Goal: Obtain resource: Download file/media

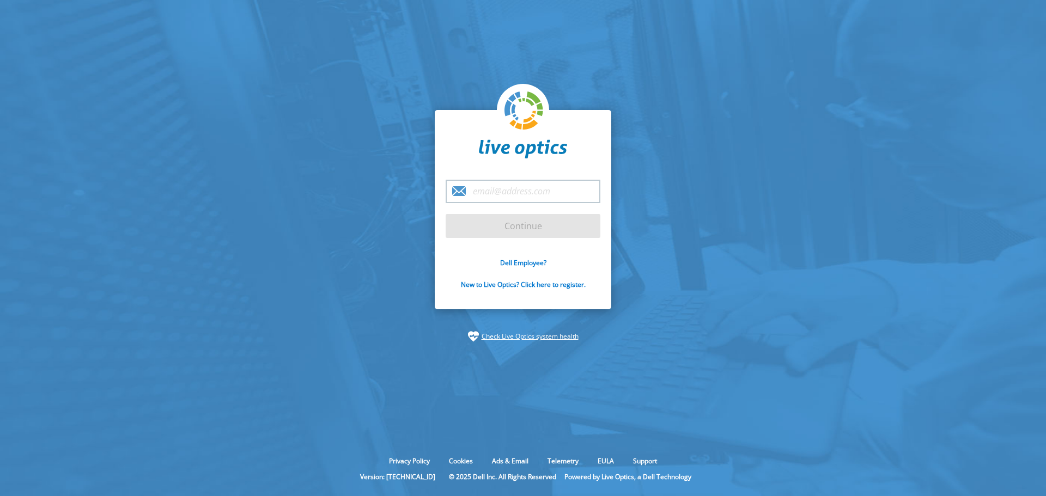
click at [501, 196] on input "email" at bounding box center [522, 191] width 155 height 23
type input "mhalliday@thejdigroup.com"
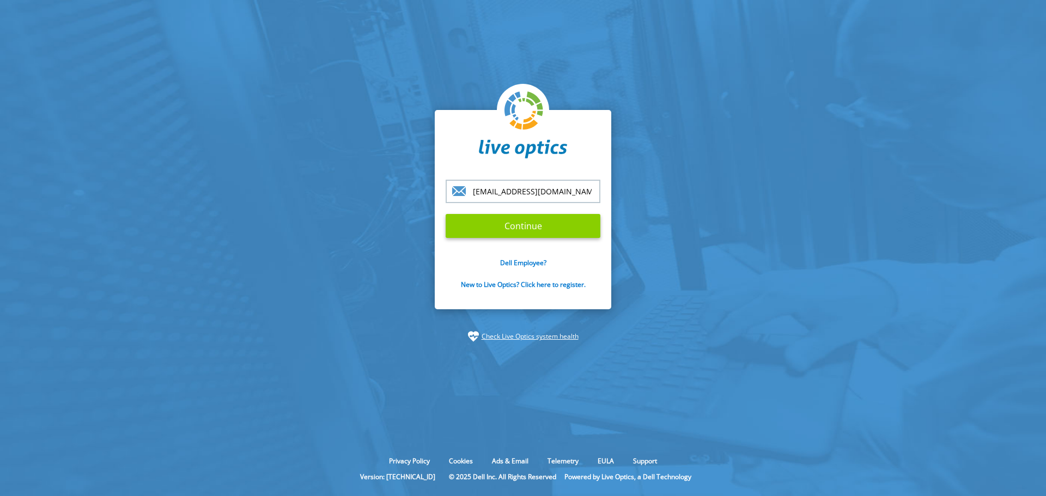
click at [503, 225] on input "Continue" at bounding box center [522, 226] width 155 height 24
click at [581, 218] on input "Continue" at bounding box center [522, 226] width 155 height 24
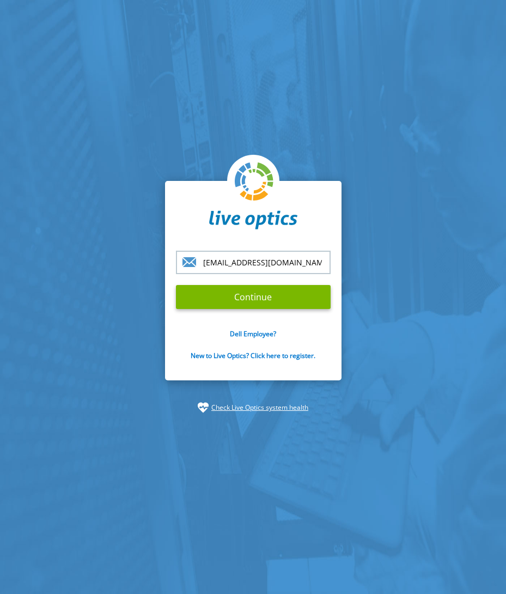
click at [217, 310] on form "mhalliday@thejdigroup.com Continue Dell Employee? New to Live Optics? Click her…" at bounding box center [253, 312] width 155 height 122
click at [220, 302] on input "Continue" at bounding box center [253, 297] width 155 height 24
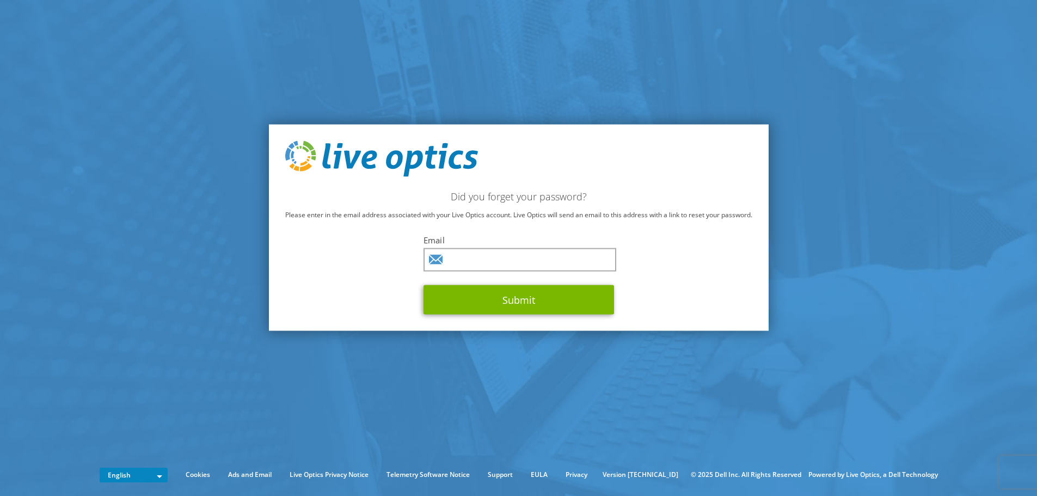
click at [351, 161] on img at bounding box center [381, 159] width 193 height 36
click at [297, 156] on img at bounding box center [381, 159] width 193 height 36
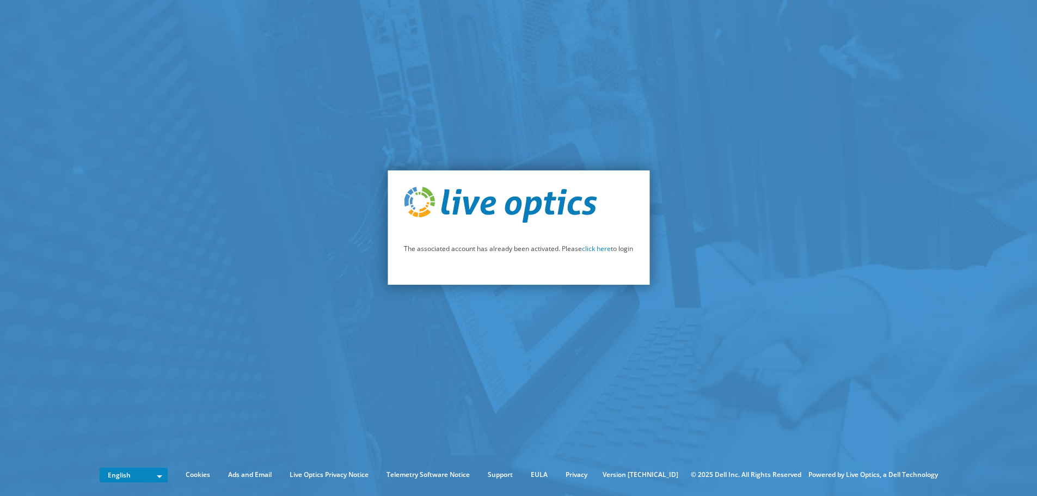
click at [590, 253] on p "The associated account has already been activated. Please click here to login" at bounding box center [518, 249] width 229 height 12
click at [591, 251] on link "click here" at bounding box center [596, 248] width 29 height 9
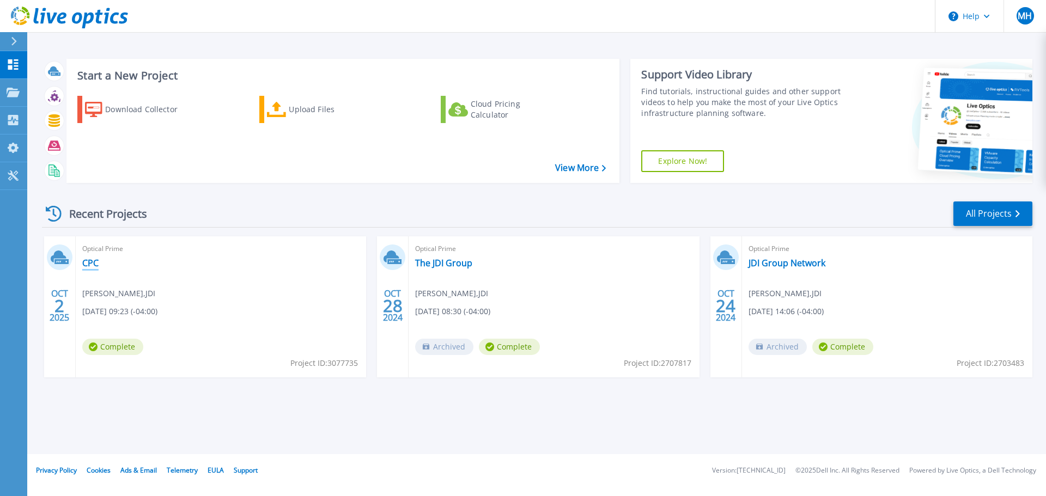
click at [95, 267] on link "CPC" at bounding box center [90, 263] width 16 height 11
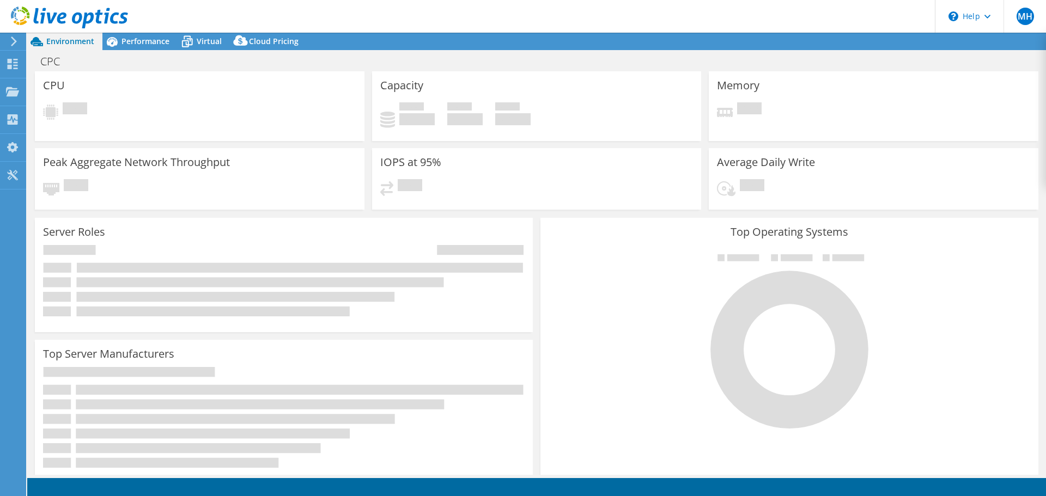
select select "USD"
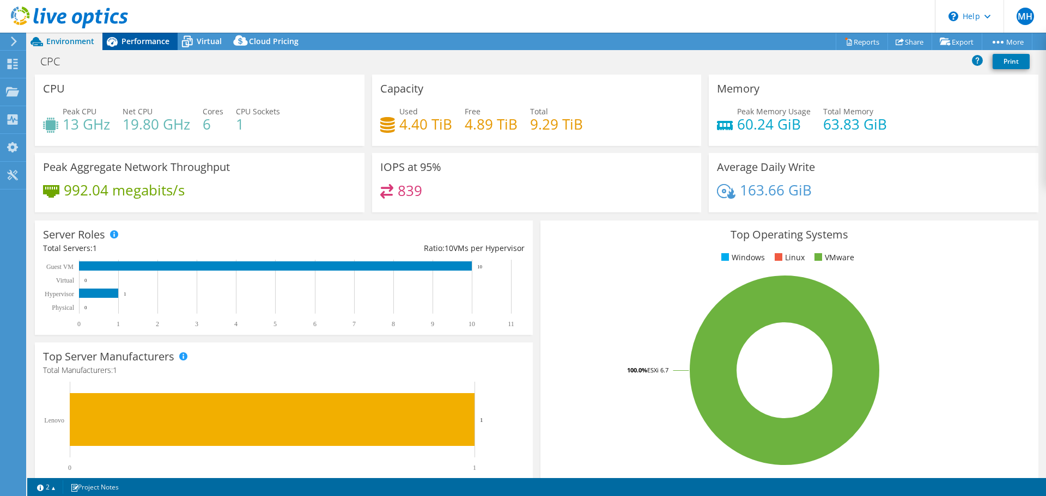
click at [143, 36] on span "Performance" at bounding box center [145, 41] width 48 height 10
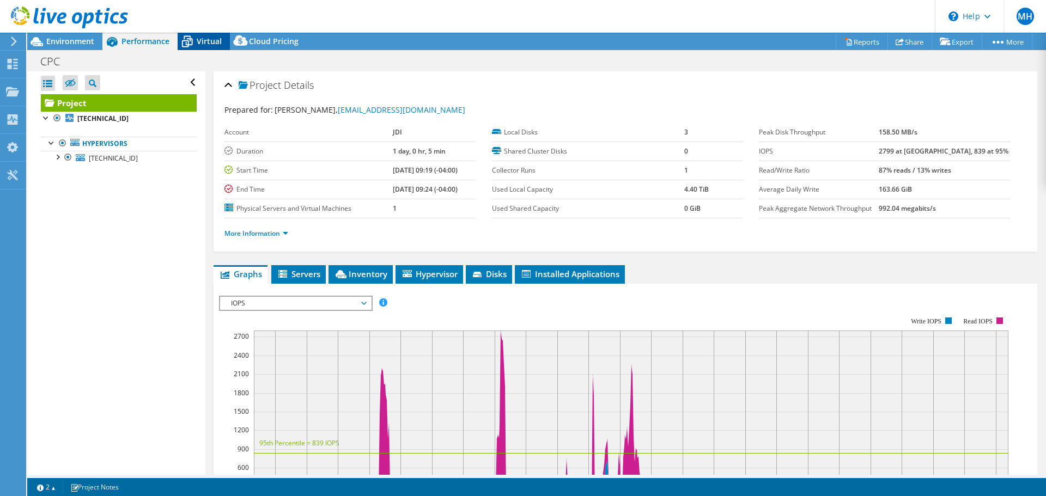
click at [198, 44] on span "Virtual" at bounding box center [209, 41] width 25 height 10
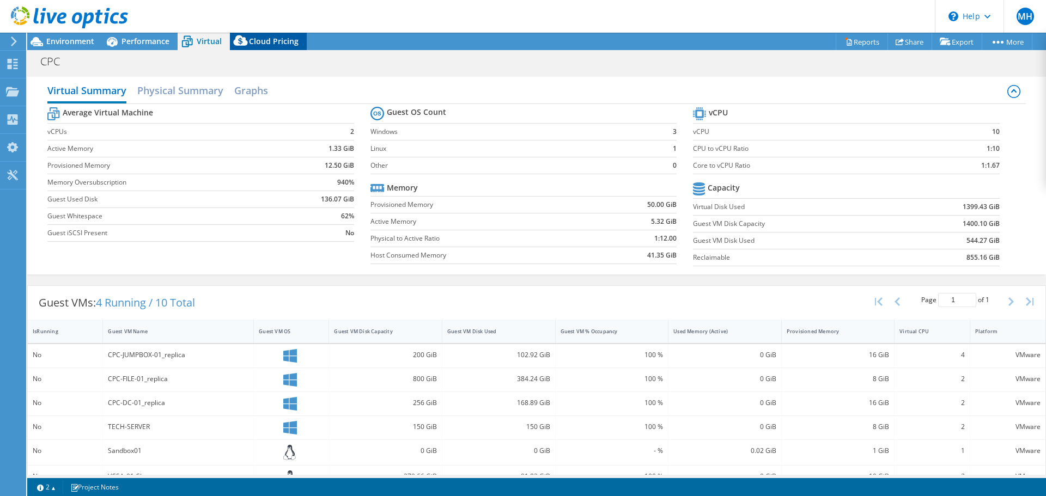
click at [260, 44] on span "Cloud Pricing" at bounding box center [274, 41] width 50 height 10
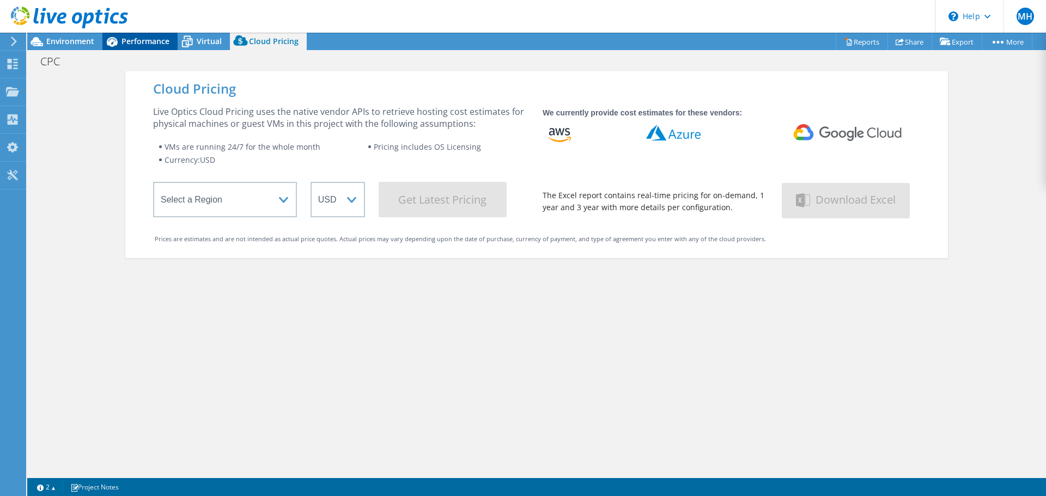
click at [173, 42] on div "Performance" at bounding box center [139, 41] width 75 height 17
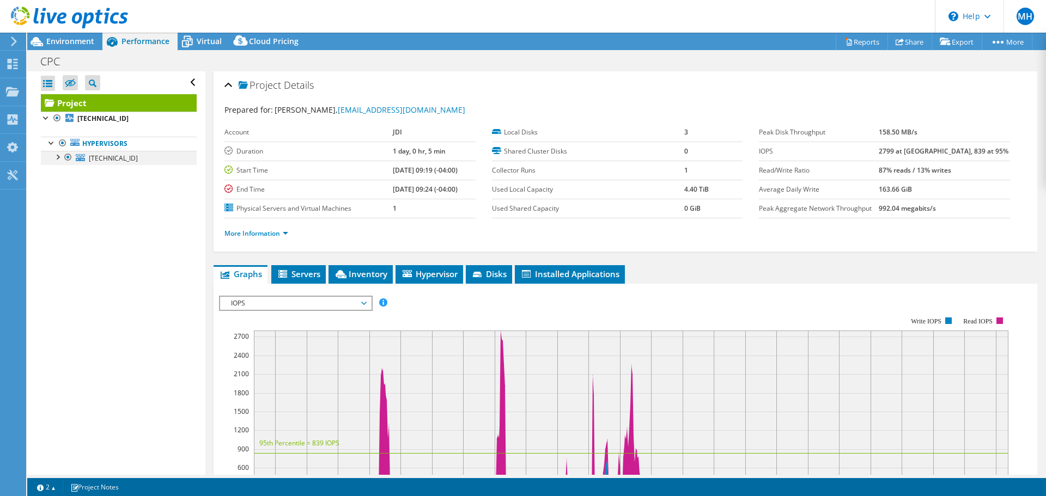
click at [54, 155] on div at bounding box center [57, 156] width 11 height 11
click at [303, 269] on span "Servers" at bounding box center [299, 273] width 44 height 11
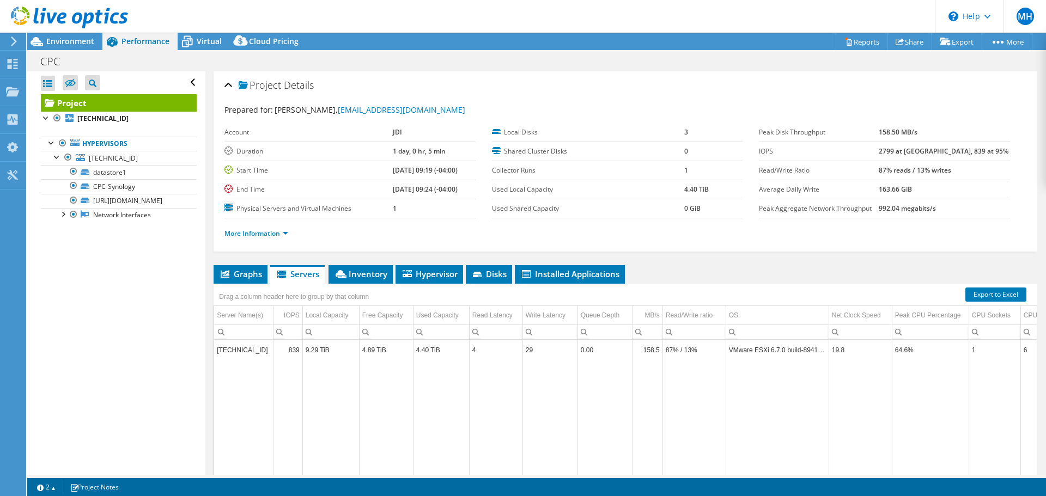
scroll to position [82, 0]
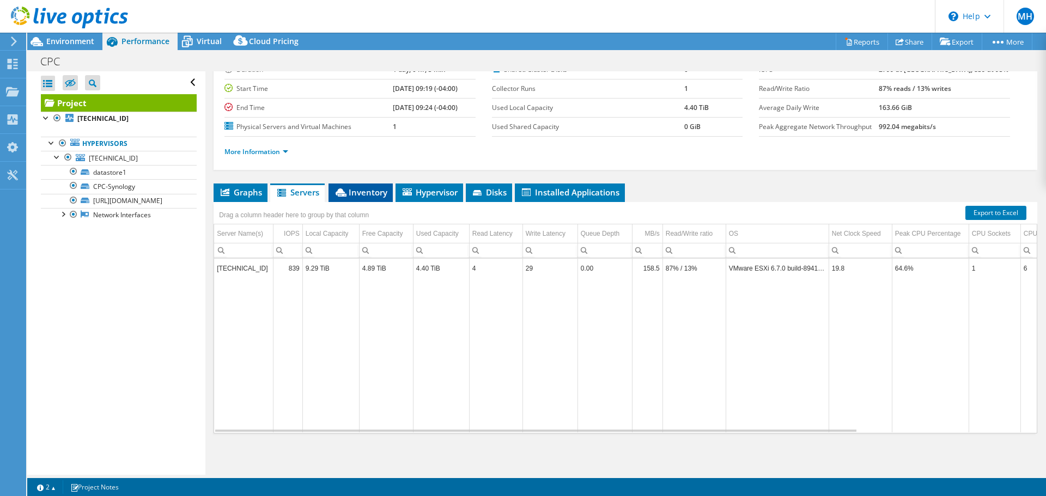
click at [355, 195] on span "Inventory" at bounding box center [360, 192] width 53 height 11
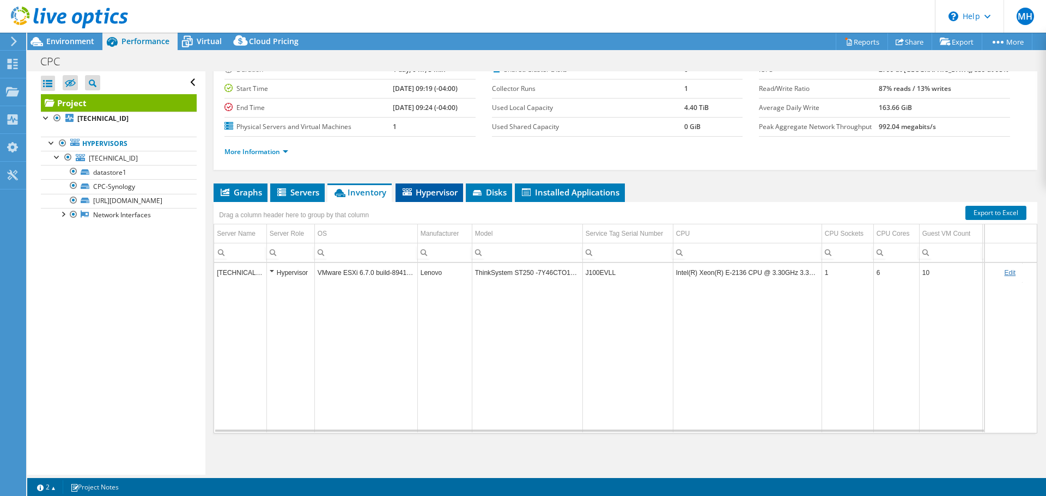
click at [431, 192] on span "Hypervisor" at bounding box center [429, 192] width 57 height 11
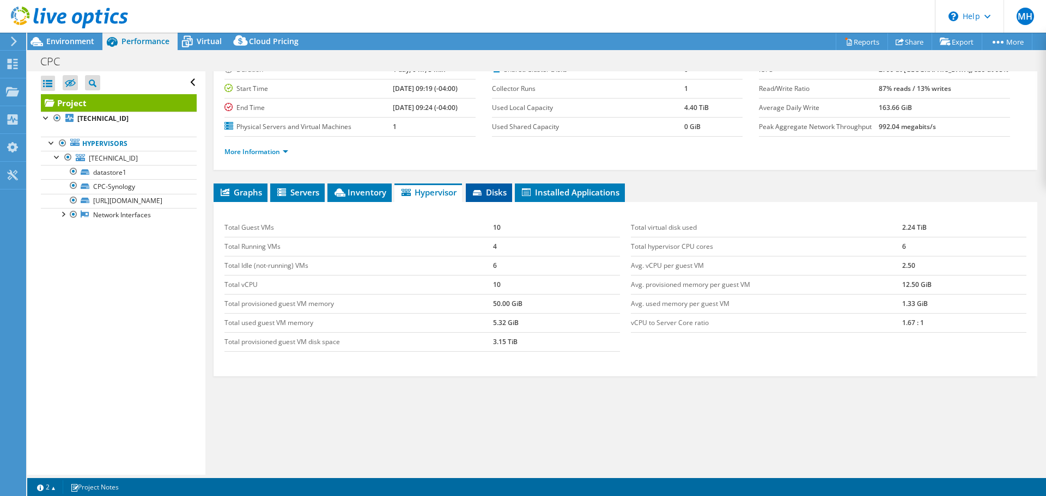
click at [497, 193] on span "Disks" at bounding box center [488, 192] width 35 height 11
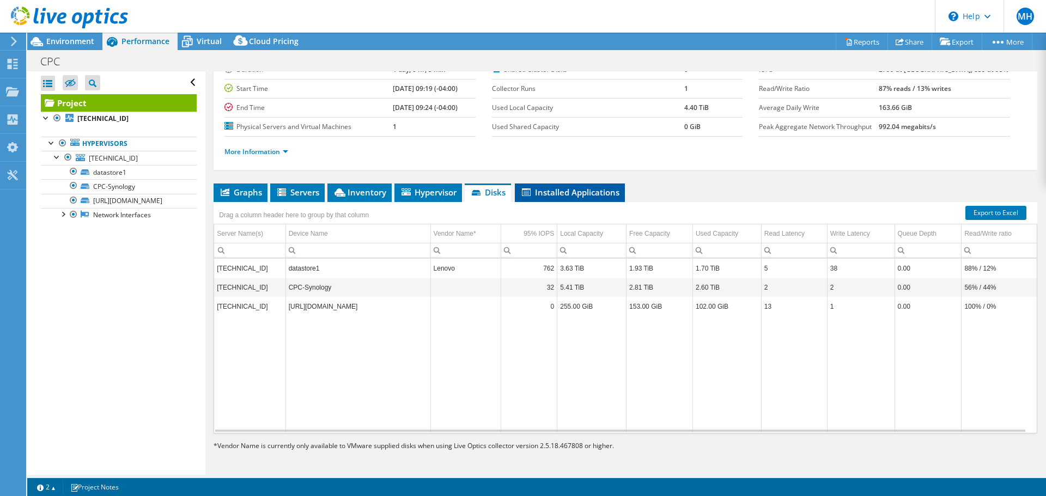
click at [553, 192] on span "Installed Applications" at bounding box center [569, 192] width 99 height 11
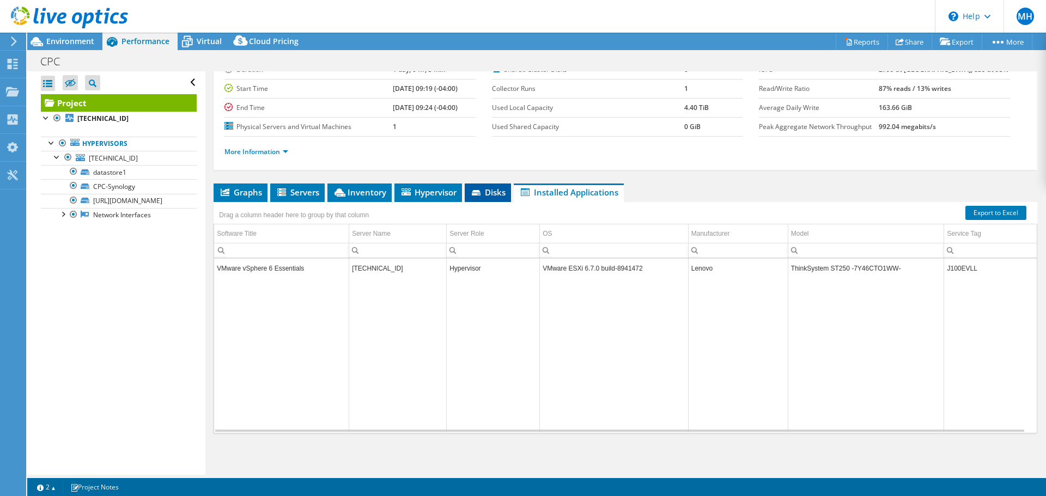
click at [485, 191] on span "Disks" at bounding box center [487, 192] width 35 height 11
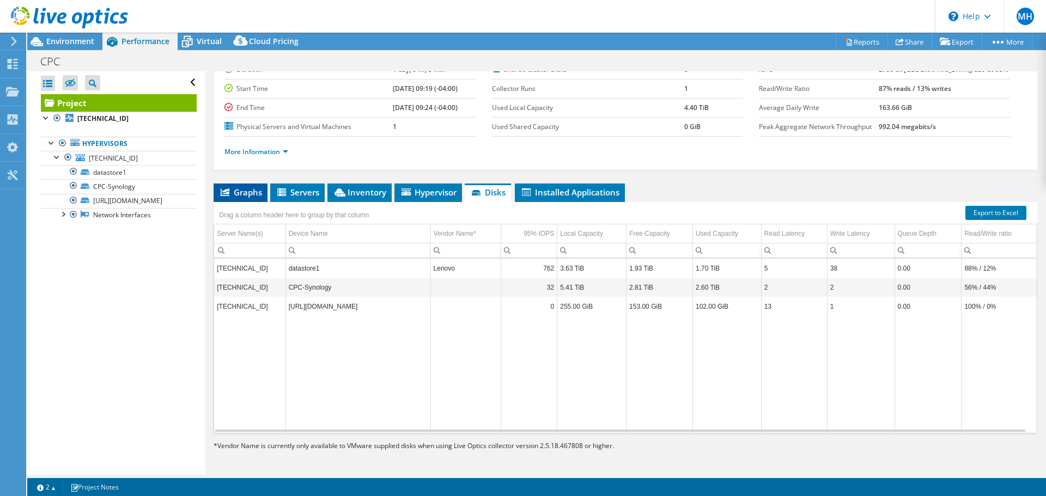
click at [244, 194] on span "Graphs" at bounding box center [240, 192] width 43 height 11
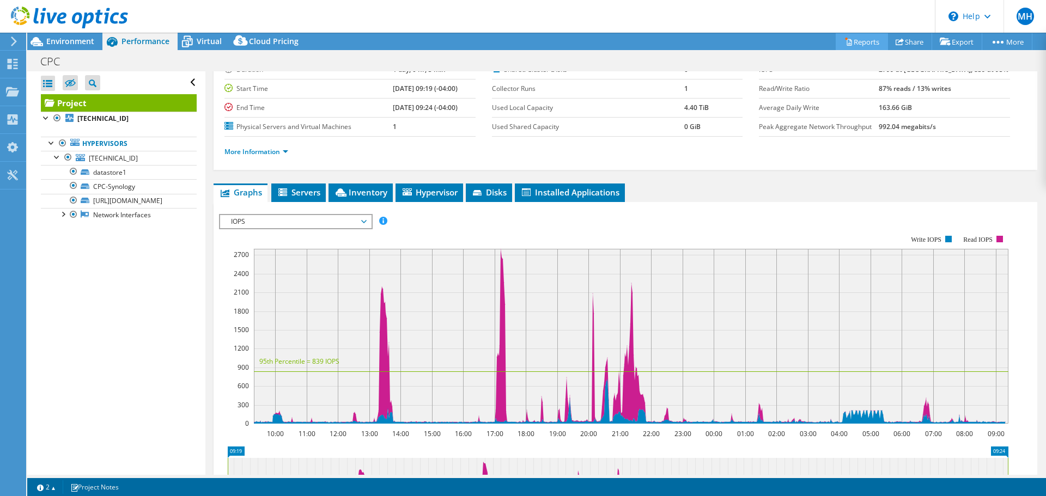
click at [861, 44] on link "Reports" at bounding box center [861, 41] width 52 height 17
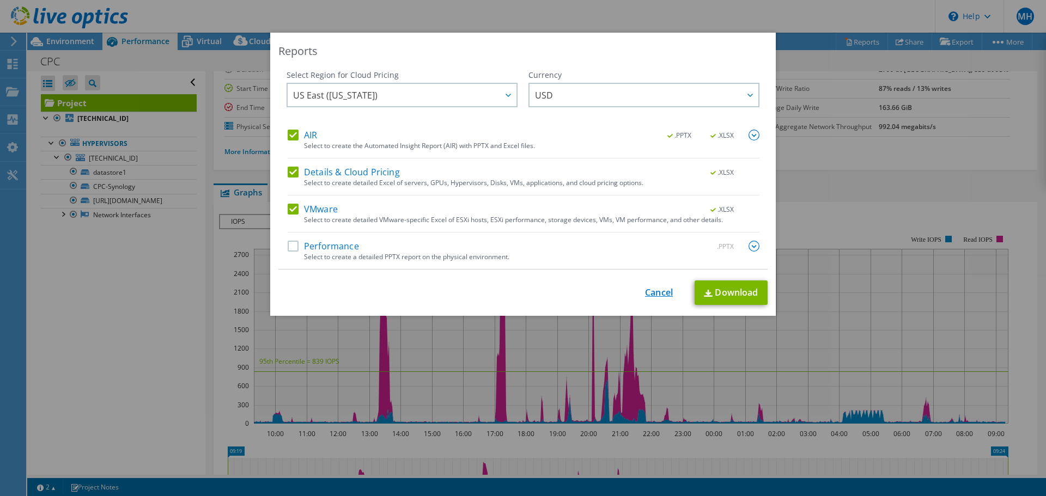
click at [655, 295] on link "Cancel" at bounding box center [659, 293] width 28 height 10
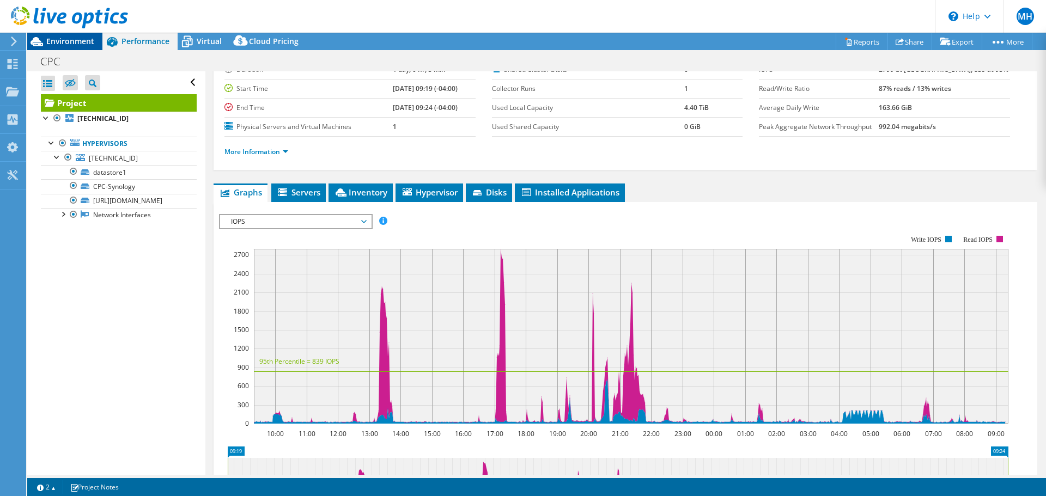
click at [63, 46] on span "Environment" at bounding box center [70, 41] width 48 height 10
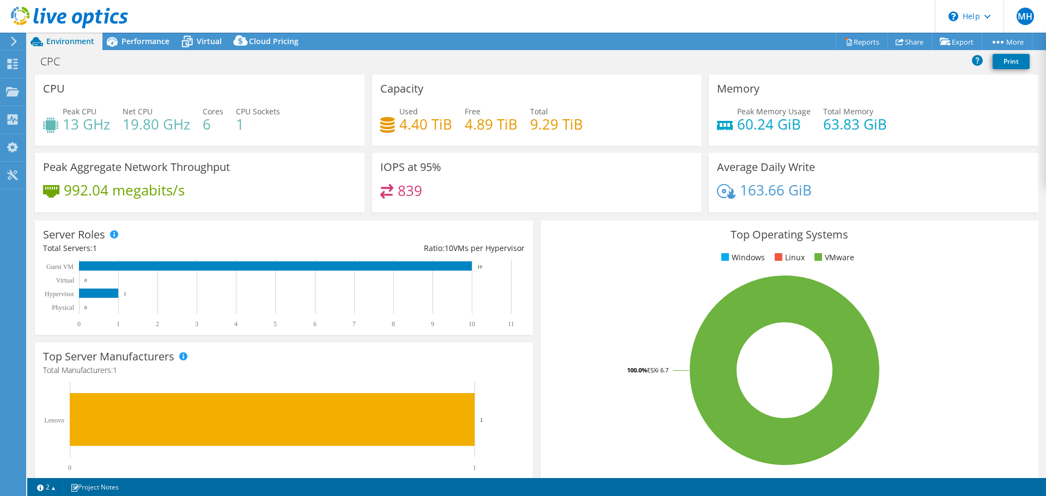
click at [1039, 36] on div "Project Actions Project Actions Reports Share Export vSAN ReadyNode Sizer" at bounding box center [536, 41] width 1018 height 17
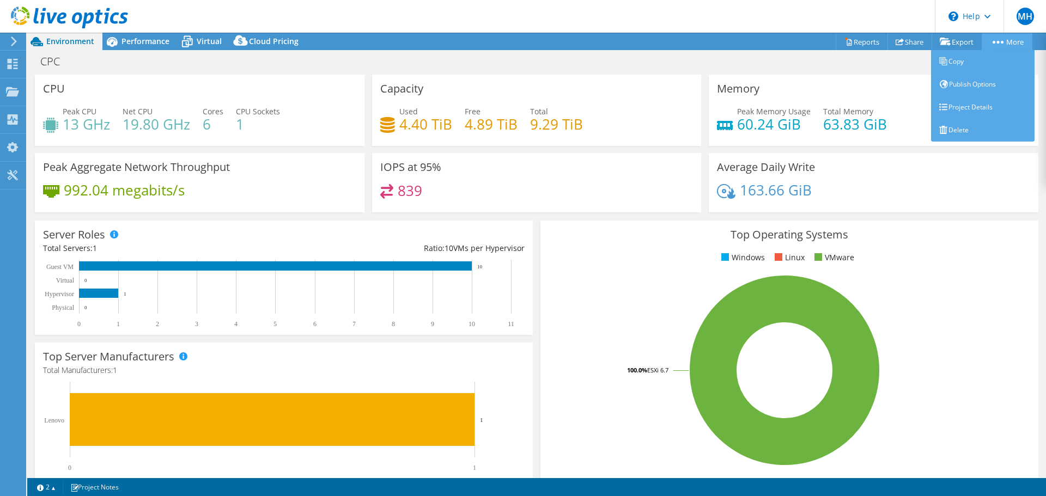
click at [1009, 40] on link "More" at bounding box center [1006, 41] width 51 height 17
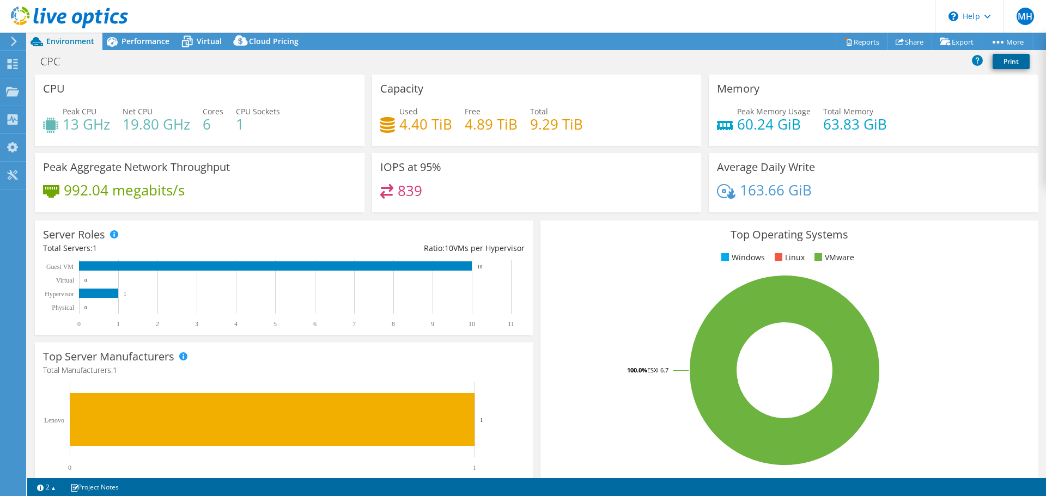
click at [1007, 62] on link "Print" at bounding box center [1010, 61] width 37 height 15
click at [946, 44] on icon at bounding box center [944, 42] width 11 height 8
click at [844, 44] on icon at bounding box center [848, 42] width 8 height 8
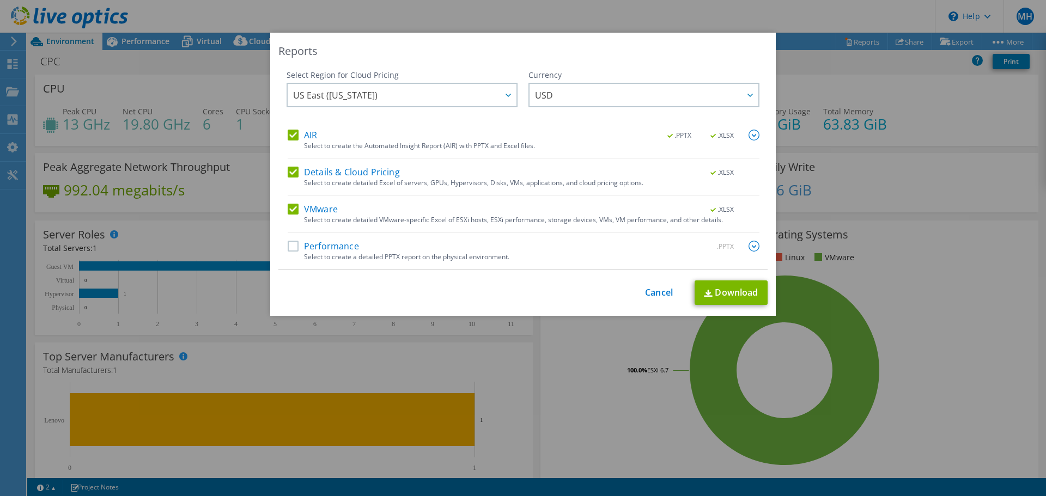
click at [755, 248] on img at bounding box center [753, 246] width 11 height 11
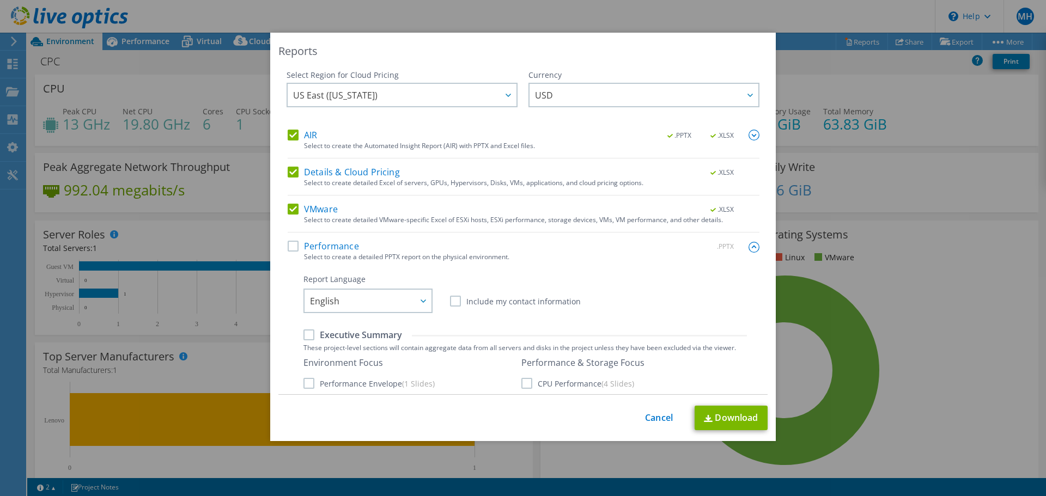
click at [288, 249] on label "Performance" at bounding box center [323, 246] width 71 height 11
click at [0, 0] on input "Performance" at bounding box center [0, 0] width 0 height 0
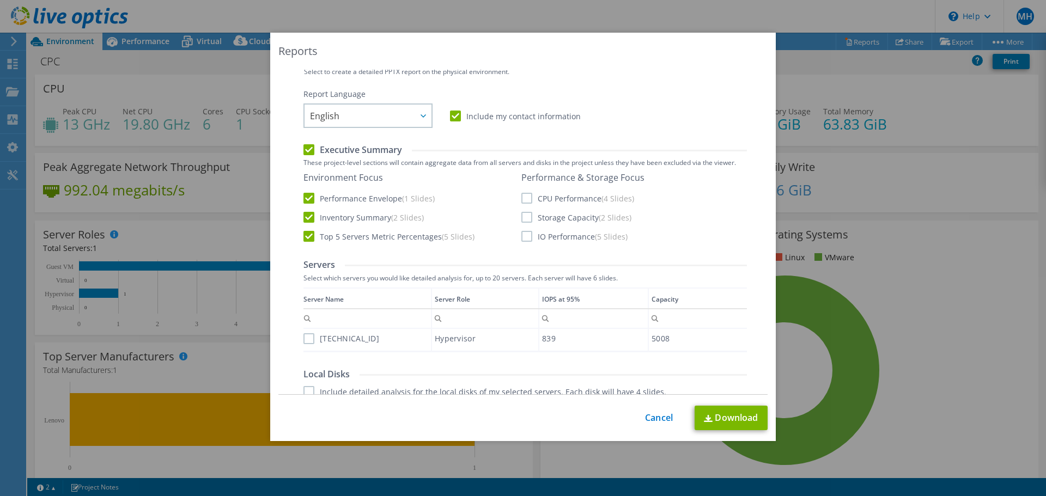
scroll to position [272, 0]
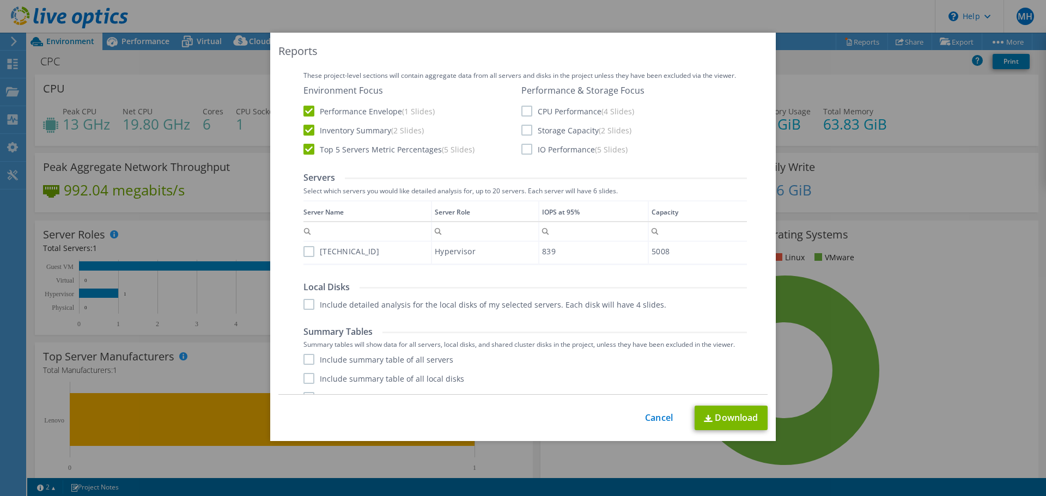
click at [303, 252] on label "[TECHNICAL_ID]" at bounding box center [341, 251] width 76 height 11
click at [0, 0] on input "[TECHNICAL_ID]" at bounding box center [0, 0] width 0 height 0
click at [295, 306] on div "Performance .PPTX Select to create a detailed PPTX report on the physical envir…" at bounding box center [524, 189] width 472 height 443
click at [304, 309] on label "Include detailed analysis for the local disks of my selected servers. Each disk…" at bounding box center [484, 304] width 363 height 11
click at [0, 0] on input "Include detailed analysis for the local disks of my selected servers. Each disk…" at bounding box center [0, 0] width 0 height 0
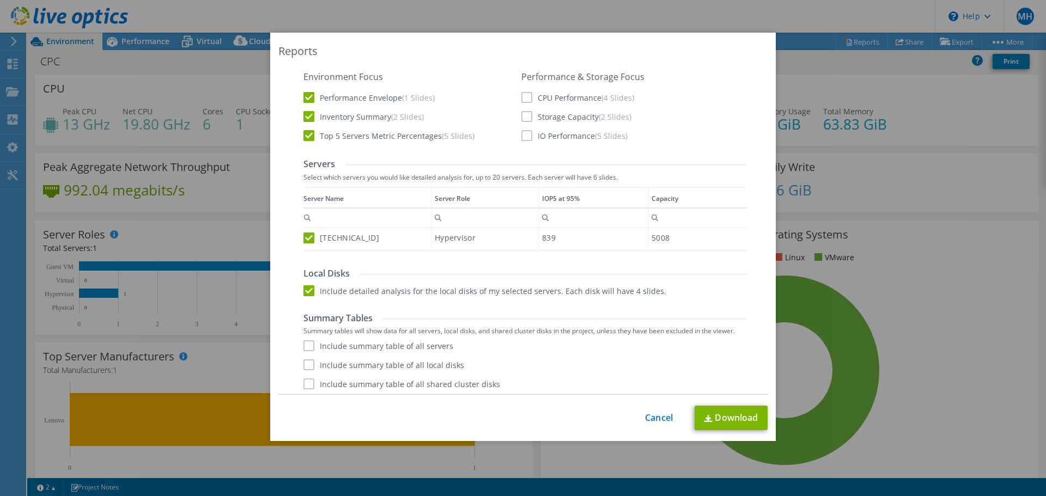
scroll to position [289, 0]
click at [304, 341] on label "Include summary table of all servers" at bounding box center [378, 342] width 150 height 11
click at [0, 0] on input "Include summary table of all servers" at bounding box center [0, 0] width 0 height 0
click at [308, 362] on label "Include summary table of all local disks" at bounding box center [383, 361] width 161 height 11
click at [0, 0] on input "Include summary table of all local disks" at bounding box center [0, 0] width 0 height 0
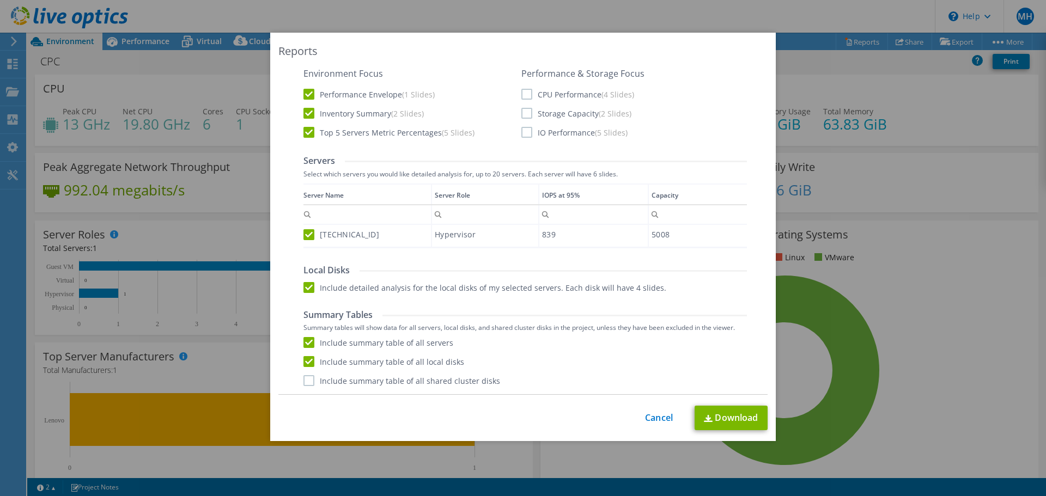
click at [308, 380] on label "Include summary table of all shared cluster disks" at bounding box center [401, 380] width 197 height 11
click at [0, 0] on input "Include summary table of all shared cluster disks" at bounding box center [0, 0] width 0 height 0
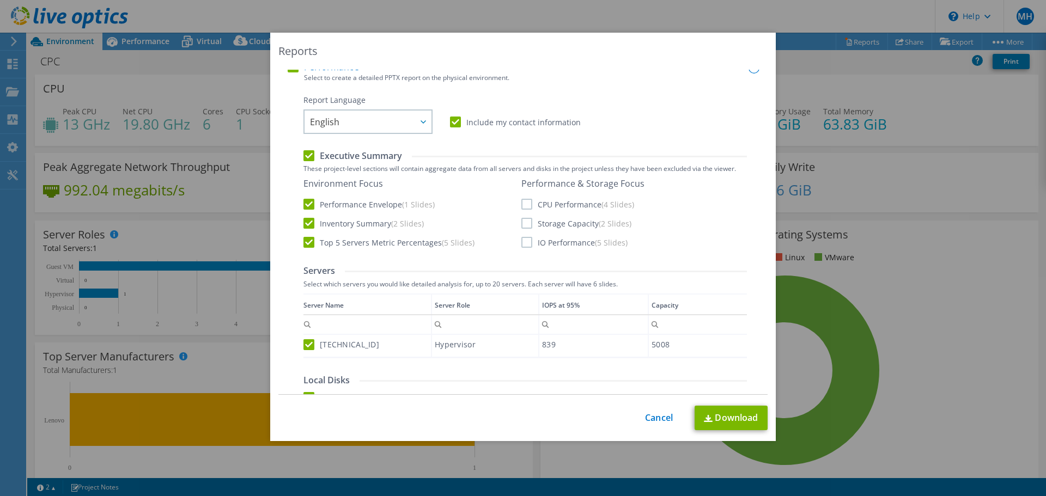
scroll to position [0, 0]
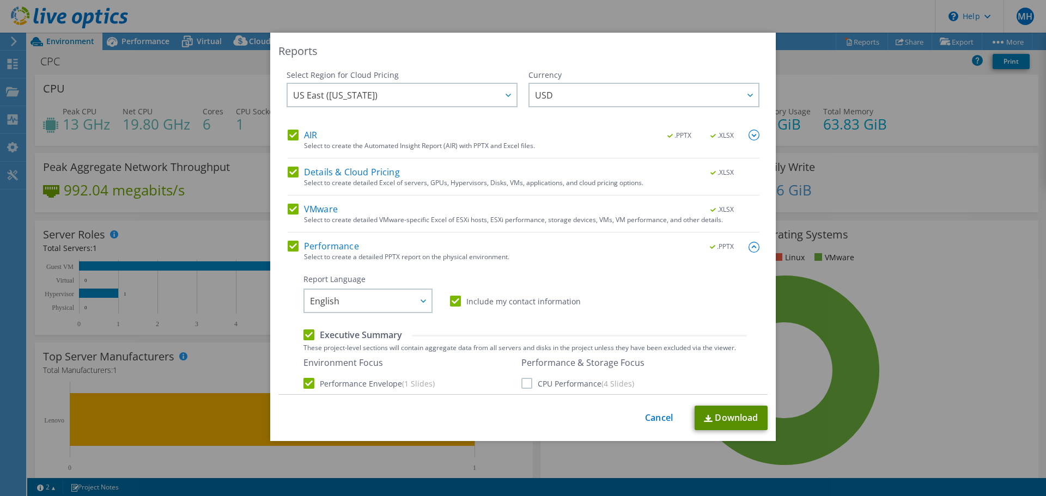
click at [712, 416] on link "Download" at bounding box center [730, 418] width 73 height 25
click at [931, 237] on div "Reports Select Region for Cloud Pricing Asia Pacific ([GEOGRAPHIC_DATA]) [GEOGR…" at bounding box center [523, 248] width 1046 height 431
